Goal: Transaction & Acquisition: Book appointment/travel/reservation

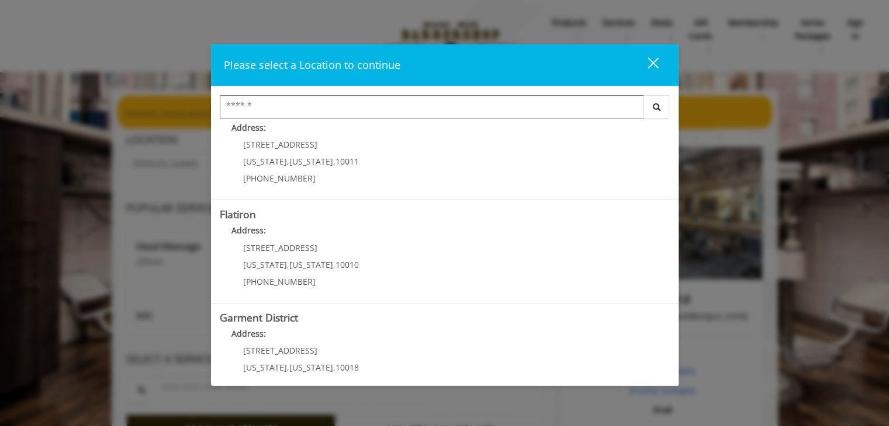
scroll to position [240, 0]
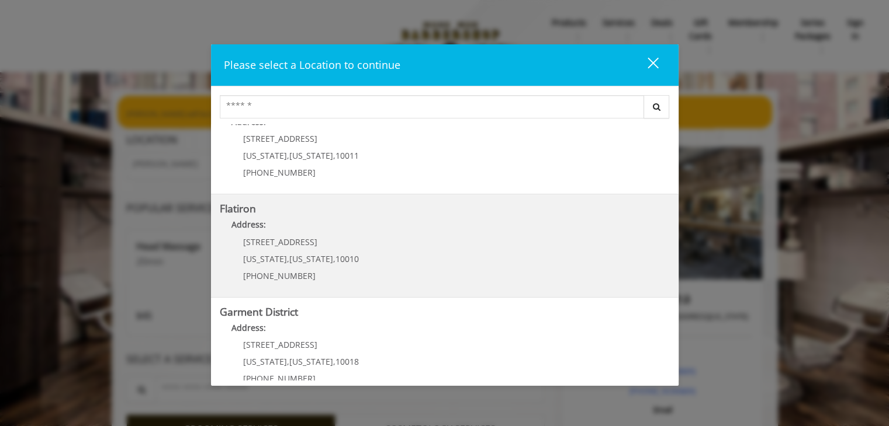
click at [456, 240] on "Flatiron Address: [STREET_ADDRESS][US_STATE][US_STATE] (917) 475-1765" at bounding box center [445, 245] width 450 height 85
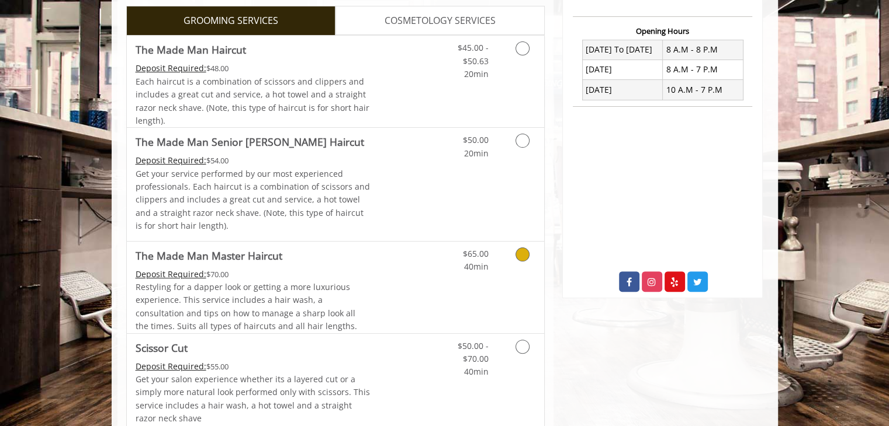
scroll to position [287, 0]
click at [522, 141] on icon "Grooming services" at bounding box center [522, 141] width 14 height 14
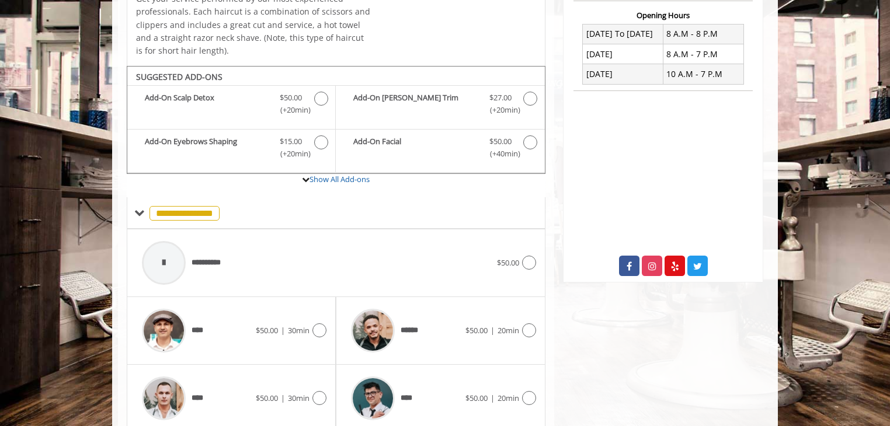
scroll to position [348, 0]
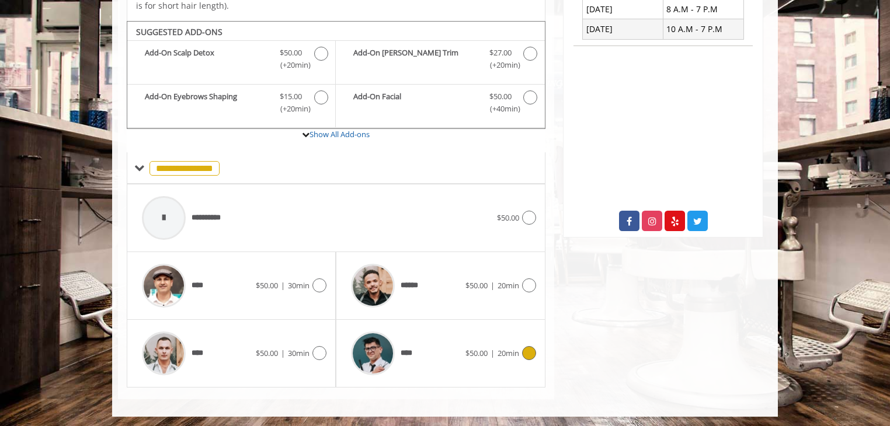
click at [528, 350] on icon at bounding box center [529, 353] width 14 height 14
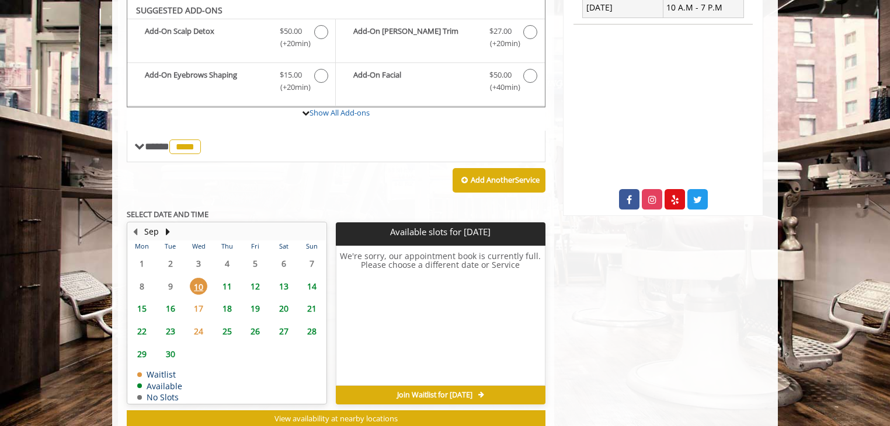
scroll to position [369, 0]
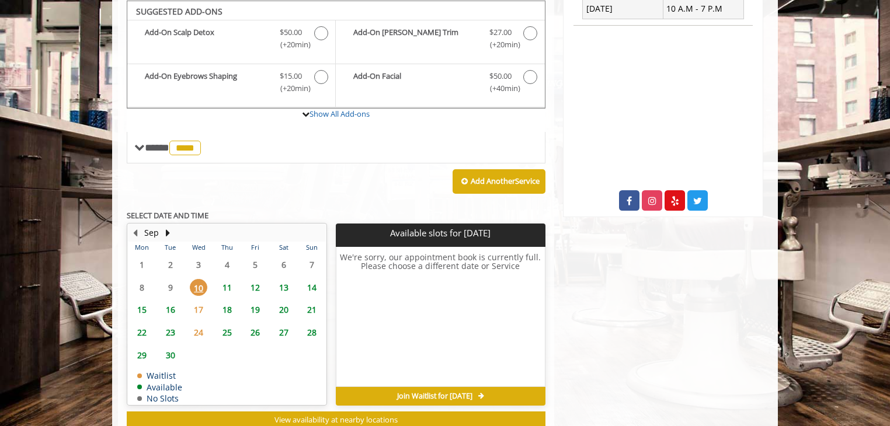
click at [228, 283] on span "11" at bounding box center [227, 287] width 18 height 17
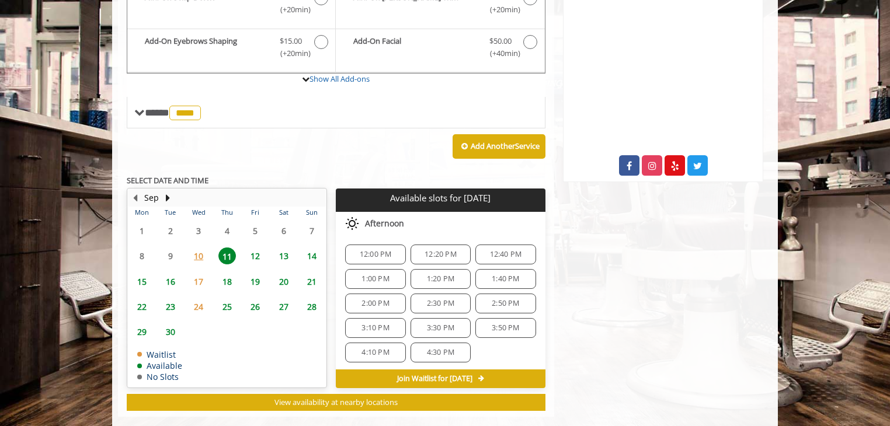
scroll to position [421, 0]
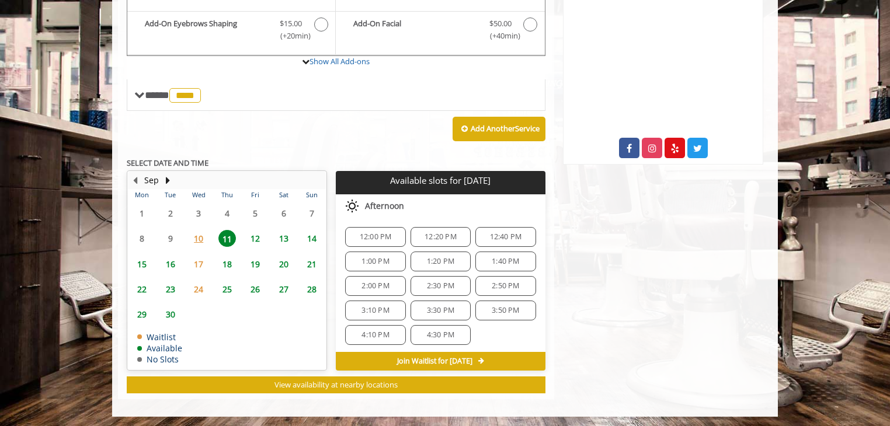
click at [255, 238] on span "12" at bounding box center [256, 238] width 18 height 17
click at [231, 240] on span "11" at bounding box center [227, 238] width 18 height 17
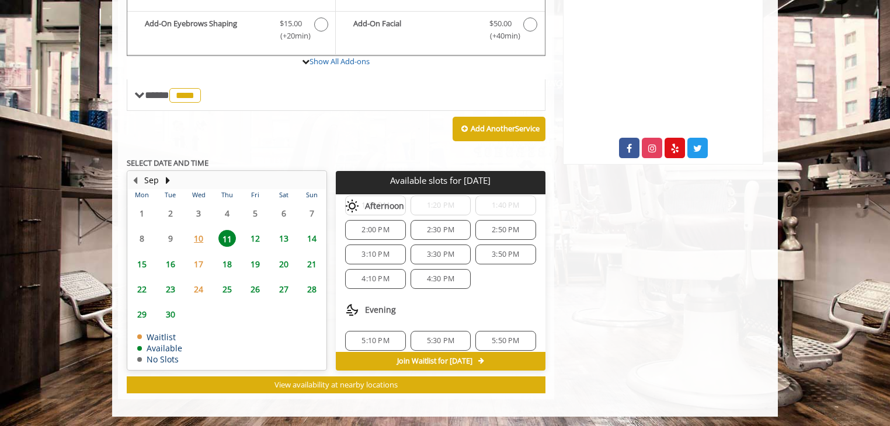
scroll to position [60, 0]
click at [372, 265] on div "4:10 PM" at bounding box center [375, 275] width 60 height 20
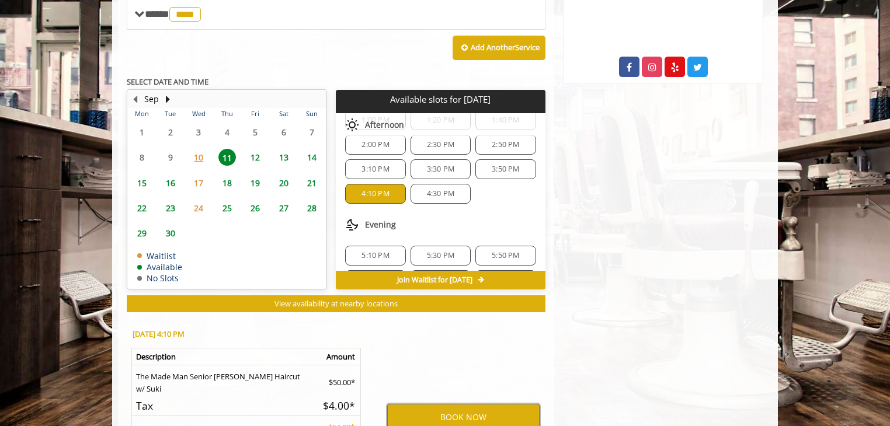
scroll to position [498, 0]
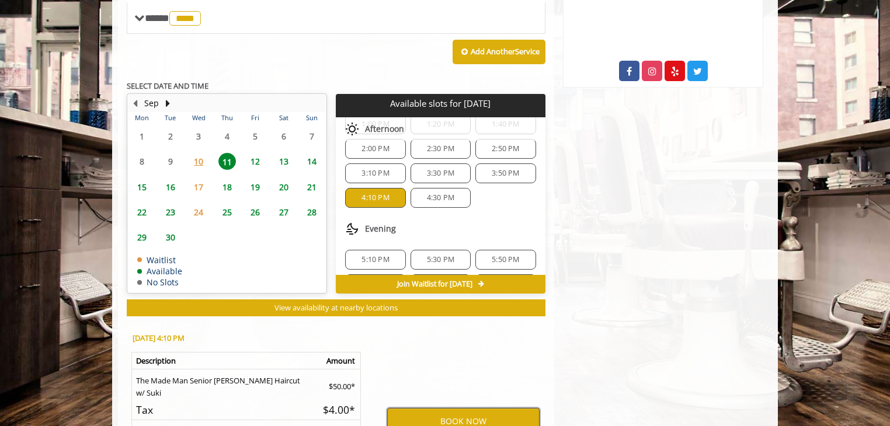
click at [480, 410] on button "BOOK NOW" at bounding box center [463, 421] width 152 height 27
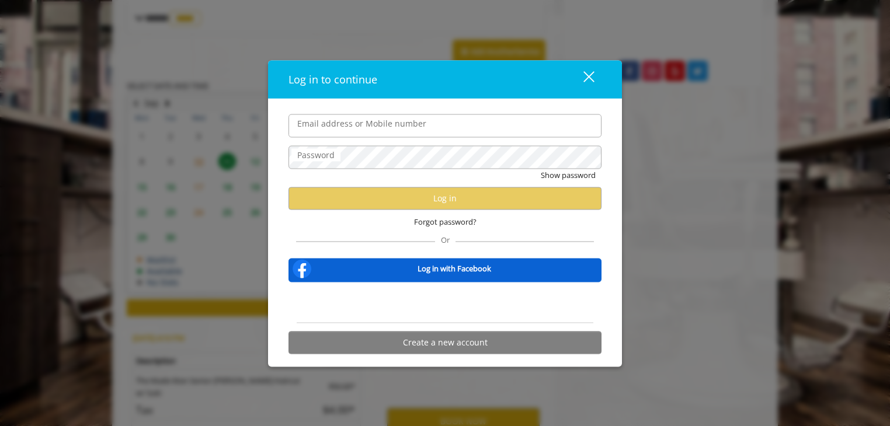
click at [486, 136] on input "Email address or Mobile number" at bounding box center [445, 125] width 313 height 23
type input "**********"
click at [377, 171] on div "Show password" at bounding box center [445, 178] width 313 height 18
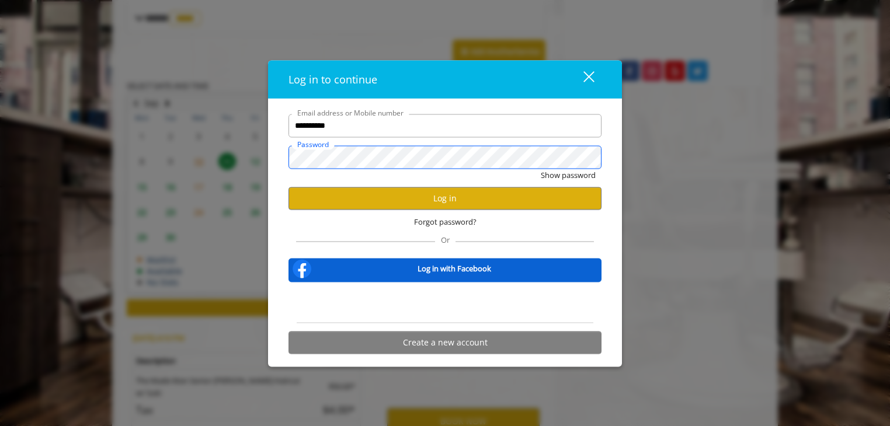
click at [150, 136] on div "**********" at bounding box center [445, 213] width 890 height 426
click at [280, 194] on div "**********" at bounding box center [445, 237] width 331 height 246
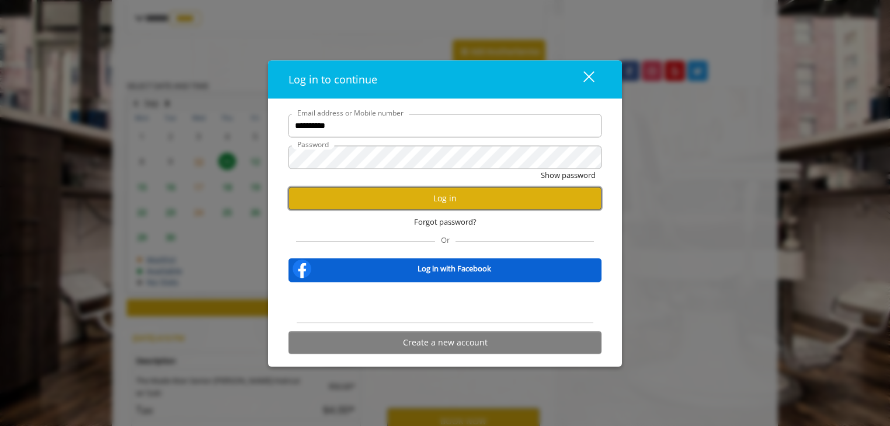
click at [453, 196] on button "Log in" at bounding box center [445, 198] width 313 height 23
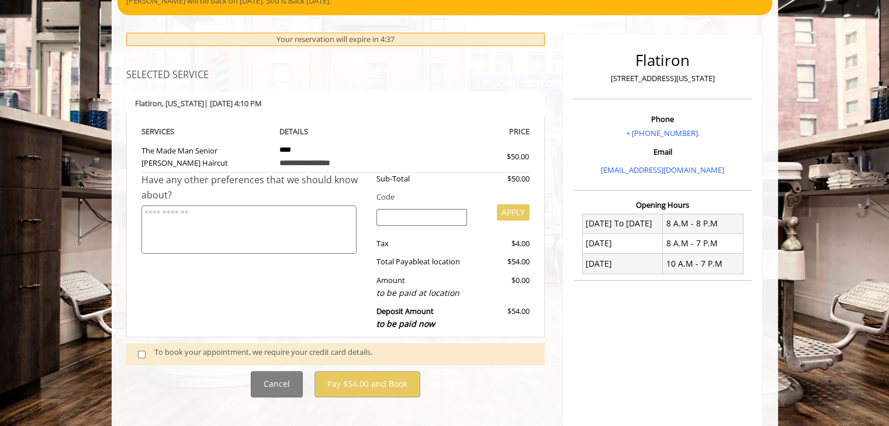
scroll to position [120, 0]
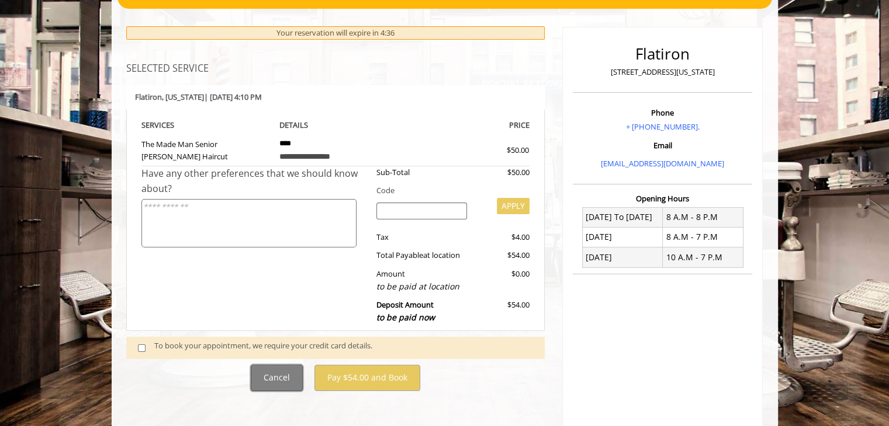
click at [277, 380] on button "Cancel" at bounding box center [277, 378] width 52 height 26
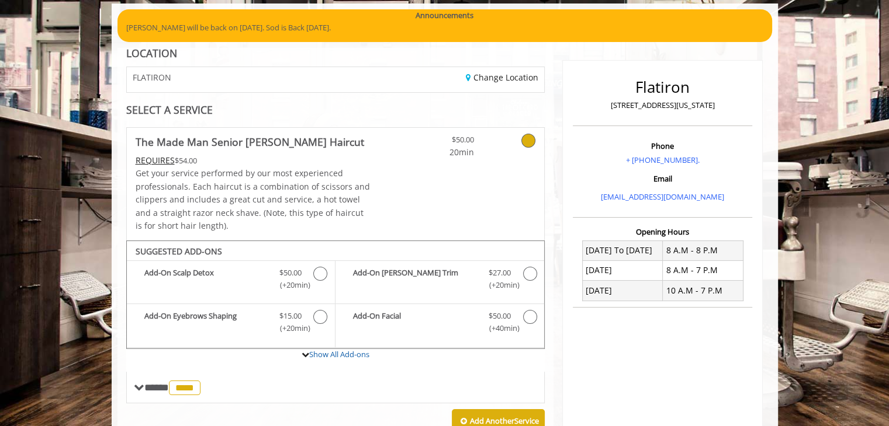
scroll to position [93, 0]
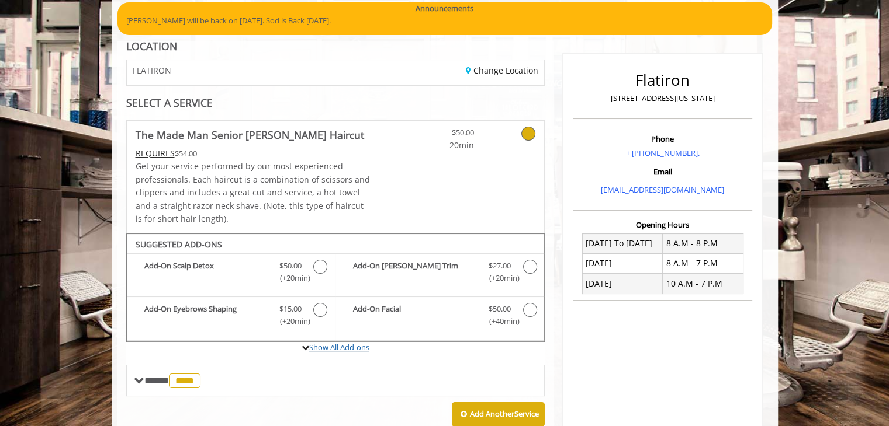
click at [334, 346] on link "Show All Add-ons" at bounding box center [339, 347] width 60 height 11
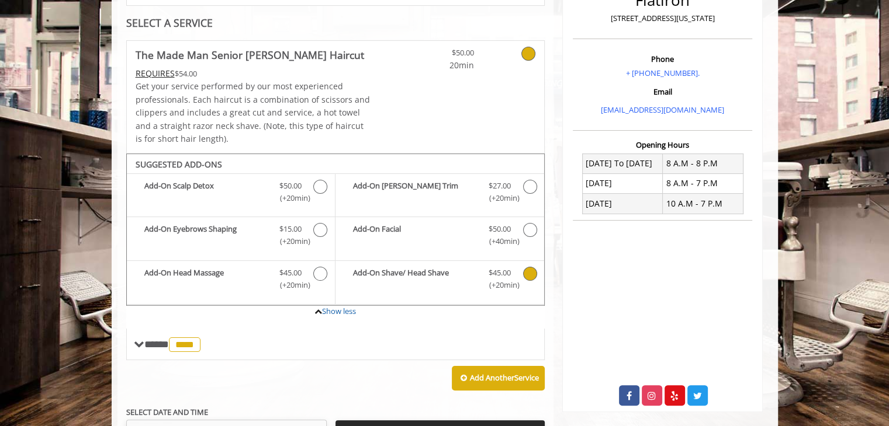
scroll to position [89, 0]
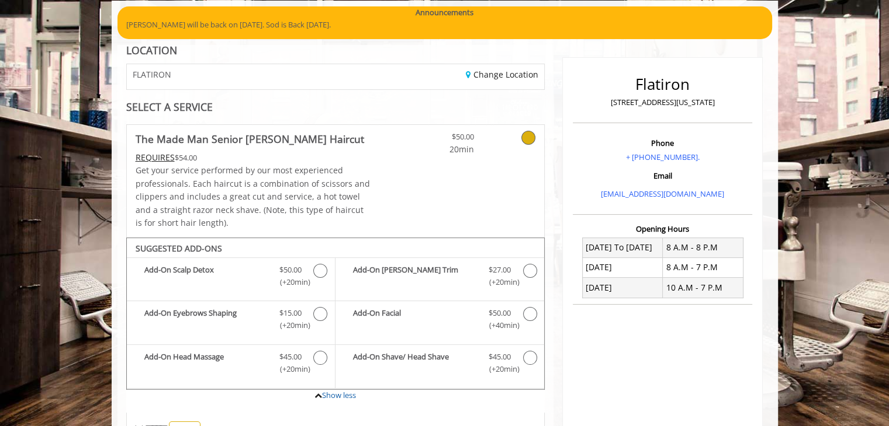
click at [185, 110] on div "SELECT A SERVICE" at bounding box center [335, 107] width 419 height 11
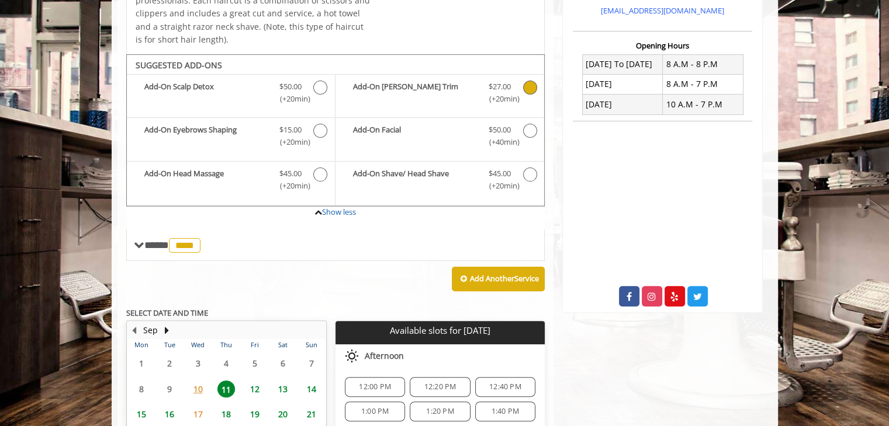
scroll to position [273, 0]
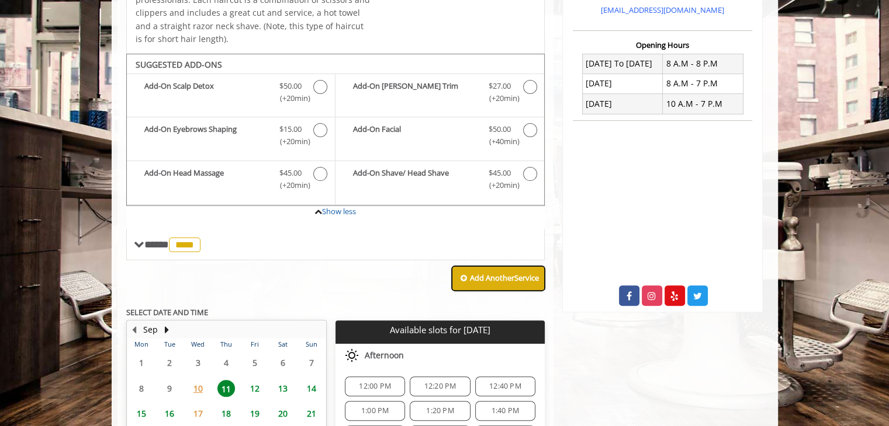
click at [491, 268] on button "Add Another Service" at bounding box center [498, 278] width 93 height 25
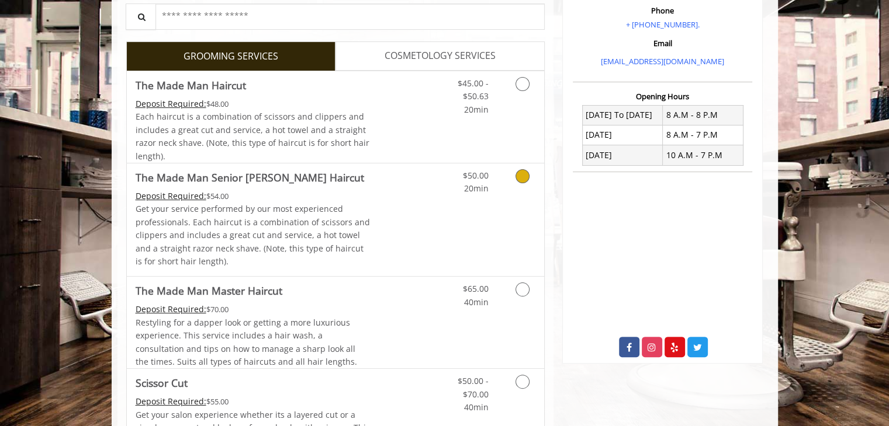
scroll to position [208, 0]
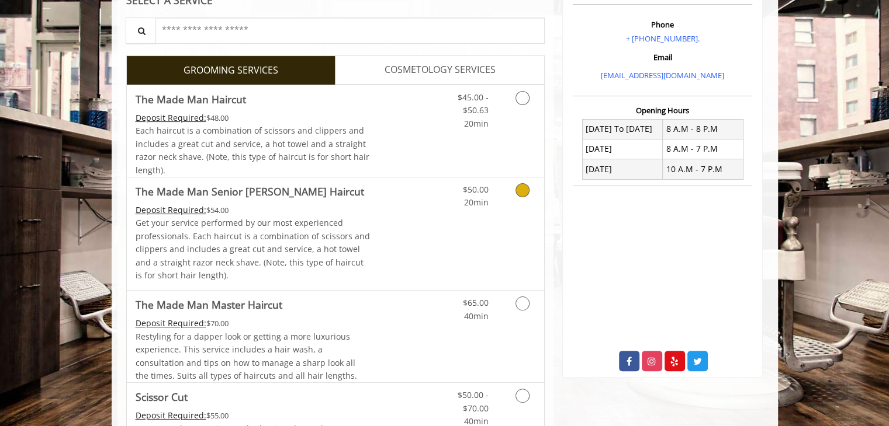
click at [381, 71] on link "COSMETOLOGY SERVICES" at bounding box center [439, 70] width 209 height 29
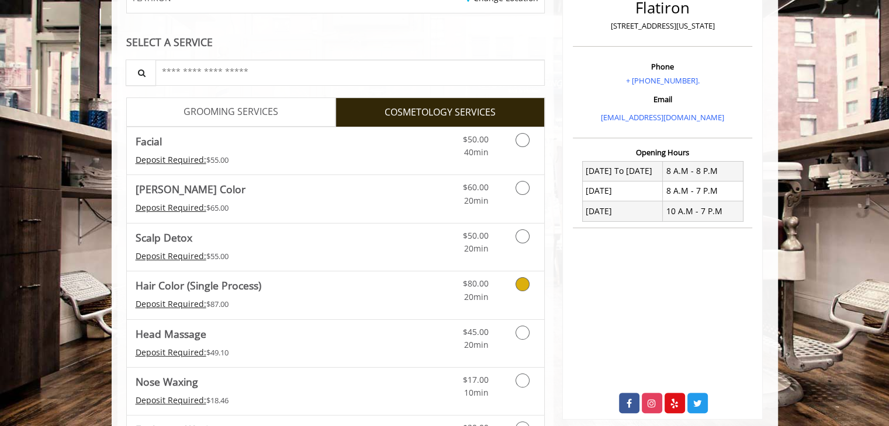
scroll to position [216, 0]
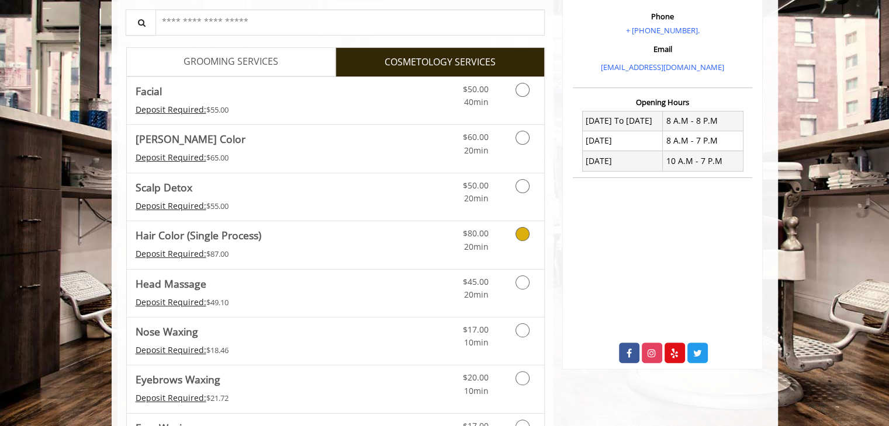
click at [523, 241] on link "Cosmetology services" at bounding box center [520, 237] width 30 height 32
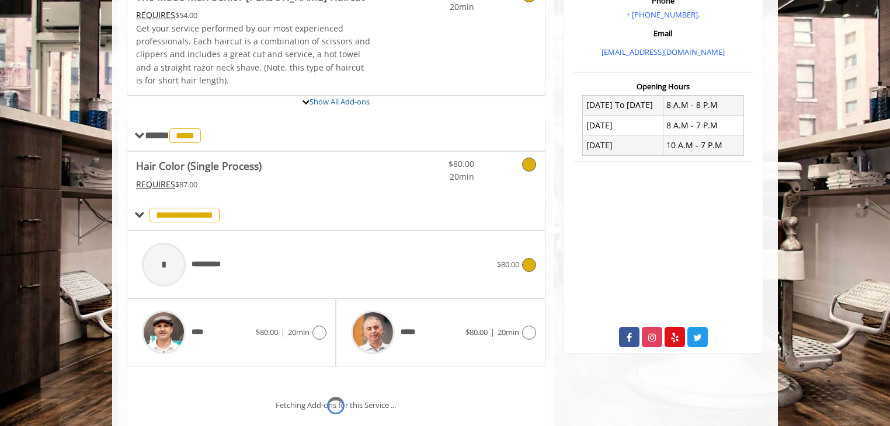
scroll to position [289, 0]
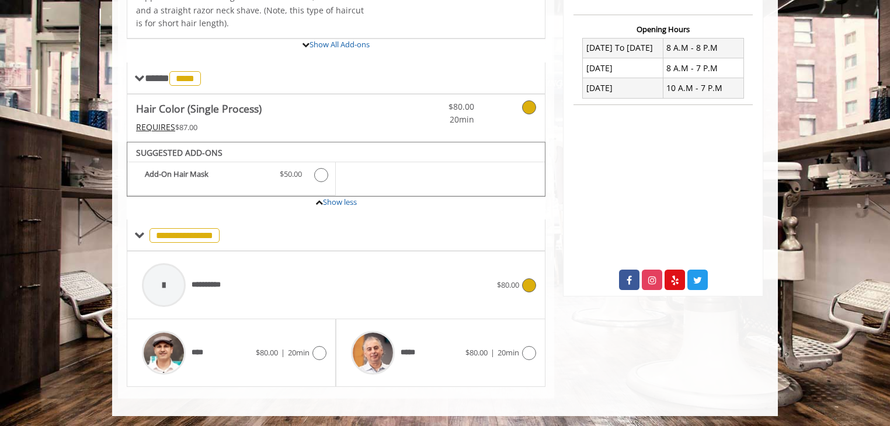
click at [526, 284] on icon at bounding box center [529, 286] width 14 height 14
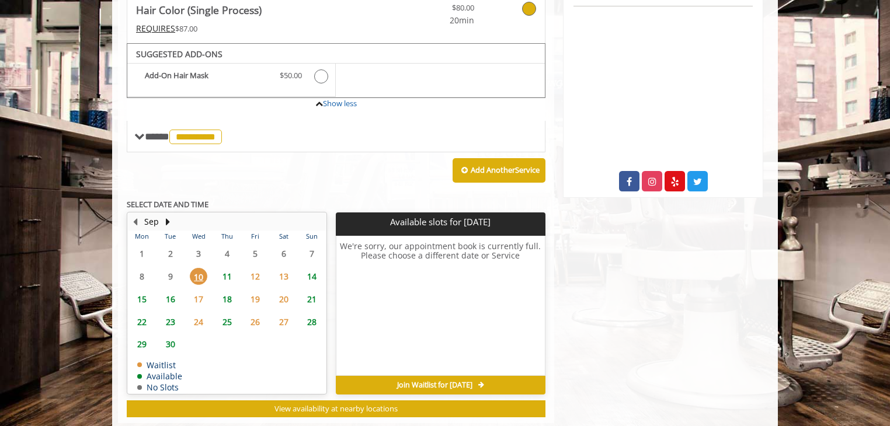
scroll to position [412, 0]
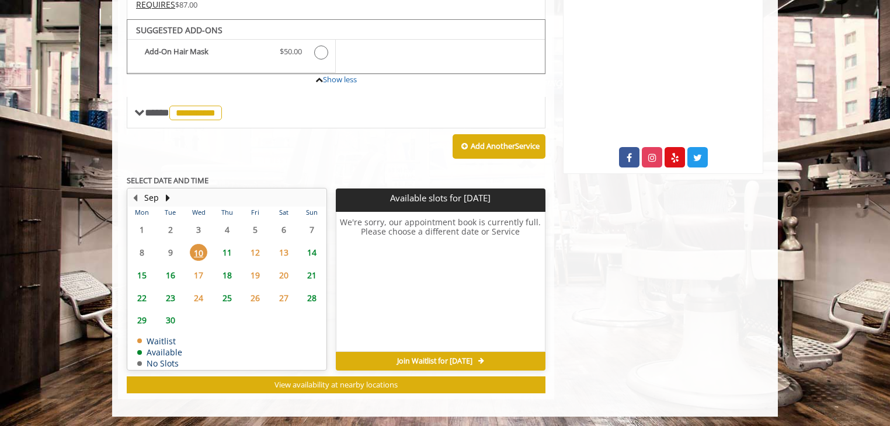
click at [225, 251] on span "11" at bounding box center [227, 252] width 18 height 17
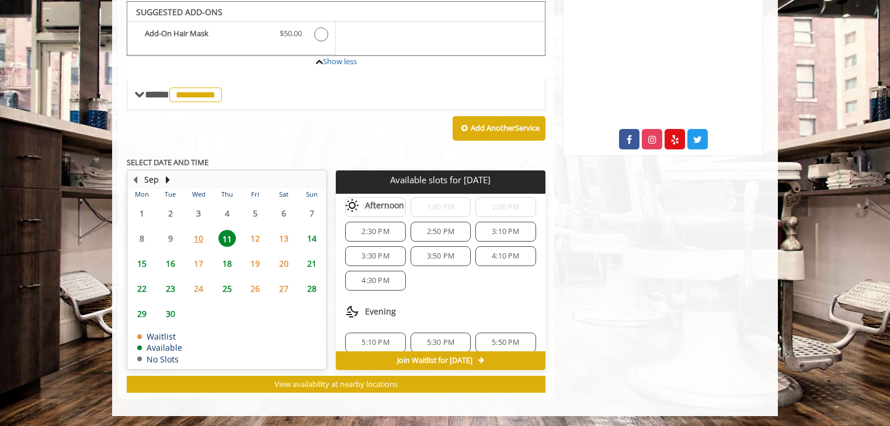
scroll to position [28, 0]
click at [383, 279] on span "4:30 PM" at bounding box center [375, 282] width 27 height 9
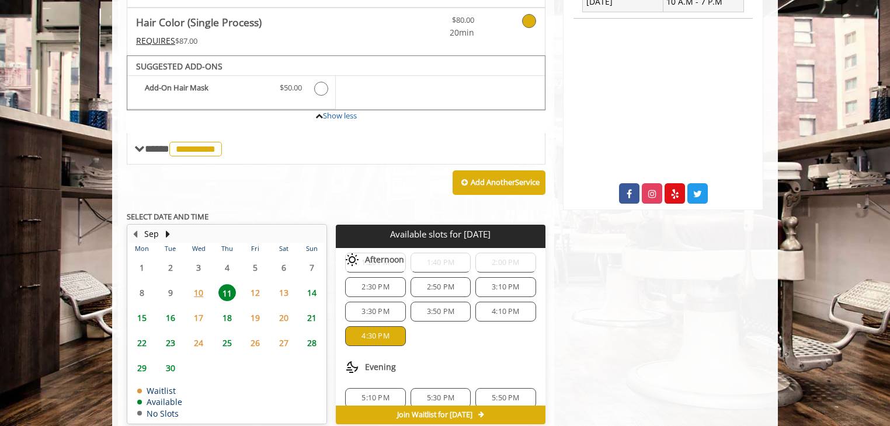
scroll to position [0, 0]
